Goal: Transaction & Acquisition: Purchase product/service

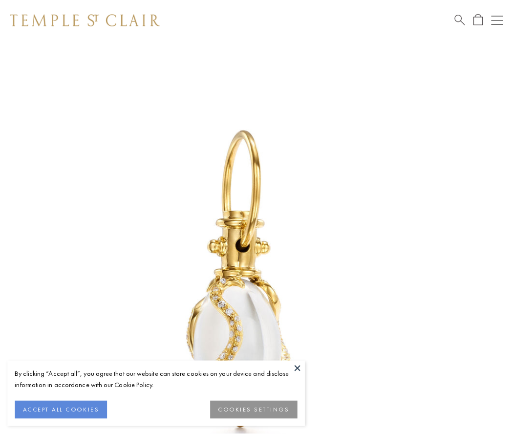
scroll to position [0, 0]
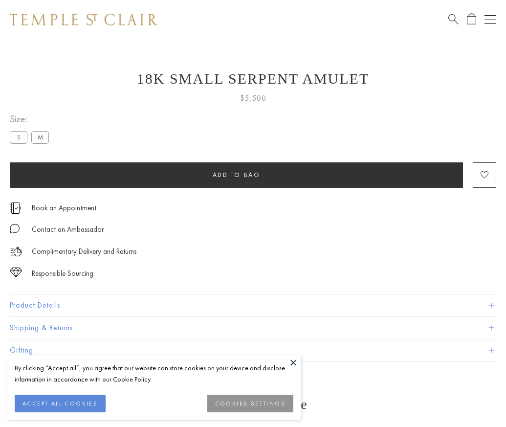
click at [236, 175] on span "Add to bag" at bounding box center [237, 175] width 48 height 8
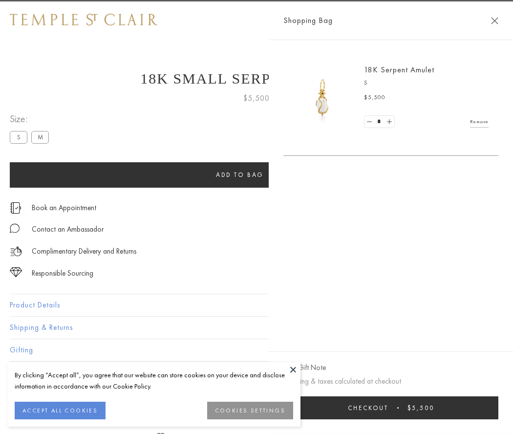
click at [499, 408] on button "Checkout $5,500" at bounding box center [391, 408] width 215 height 23
